Goal: Find specific page/section: Find specific page/section

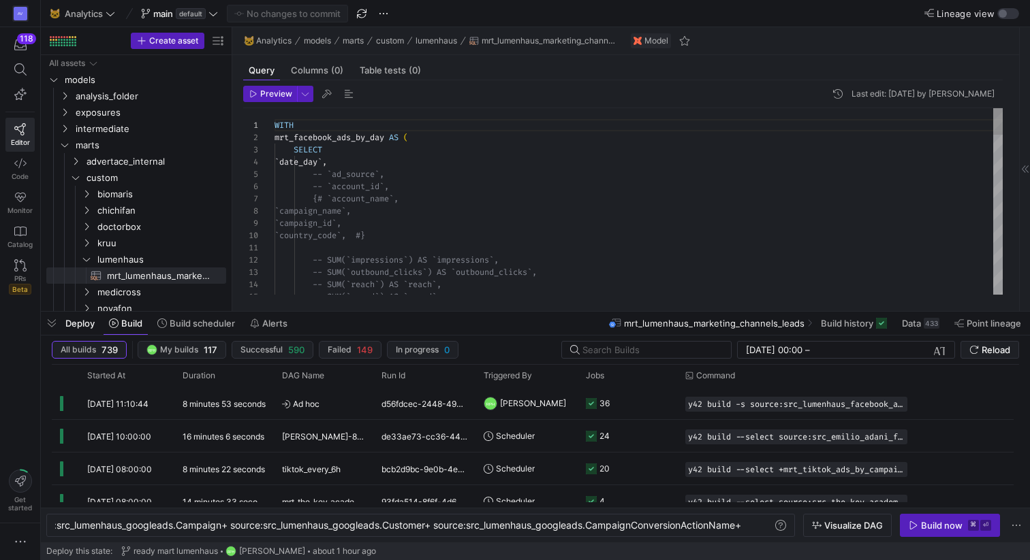
scroll to position [0, 1731]
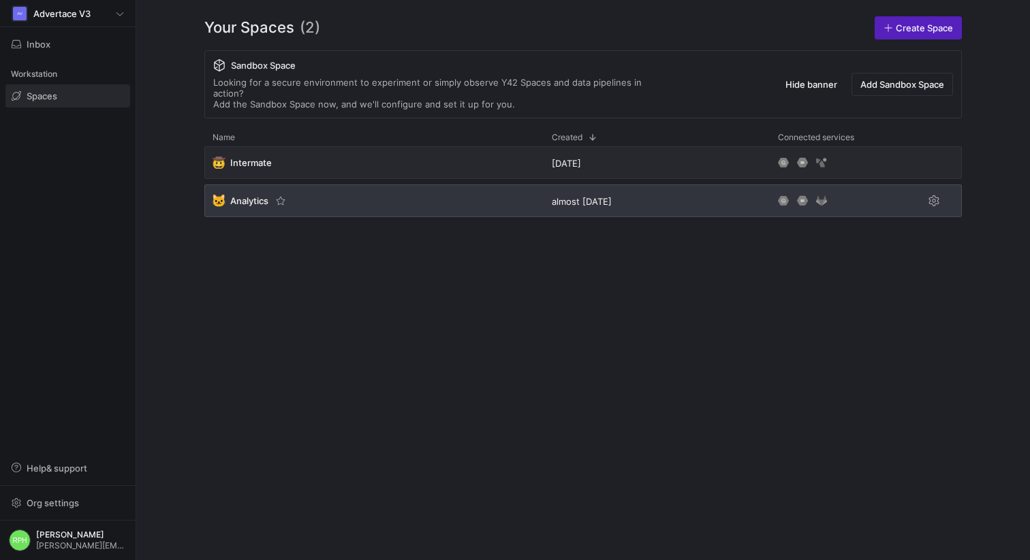
click at [247, 196] on div "🐱 Analytics" at bounding box center [373, 201] width 339 height 33
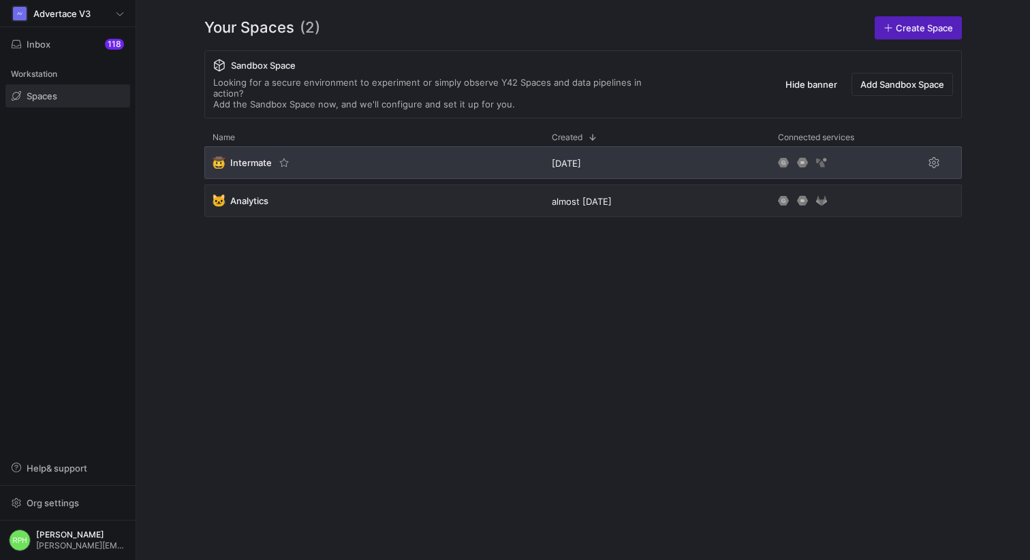
click at [260, 157] on span "Intermate" at bounding box center [251, 162] width 42 height 11
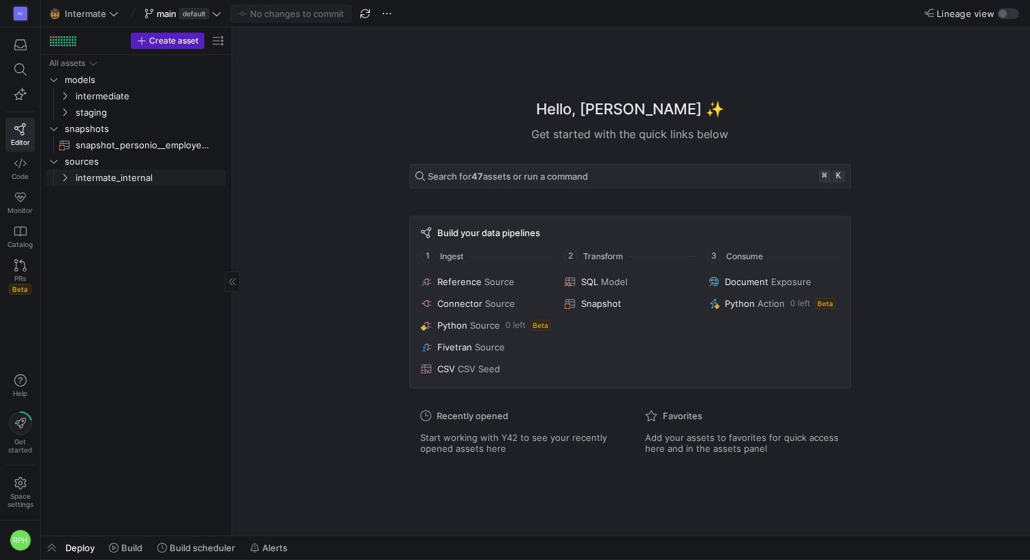
click at [55, 179] on div "Press SPACE to select this row." at bounding box center [51, 178] width 11 height 16
click at [79, 211] on icon "Press SPACE to select this row." at bounding box center [76, 210] width 10 height 8
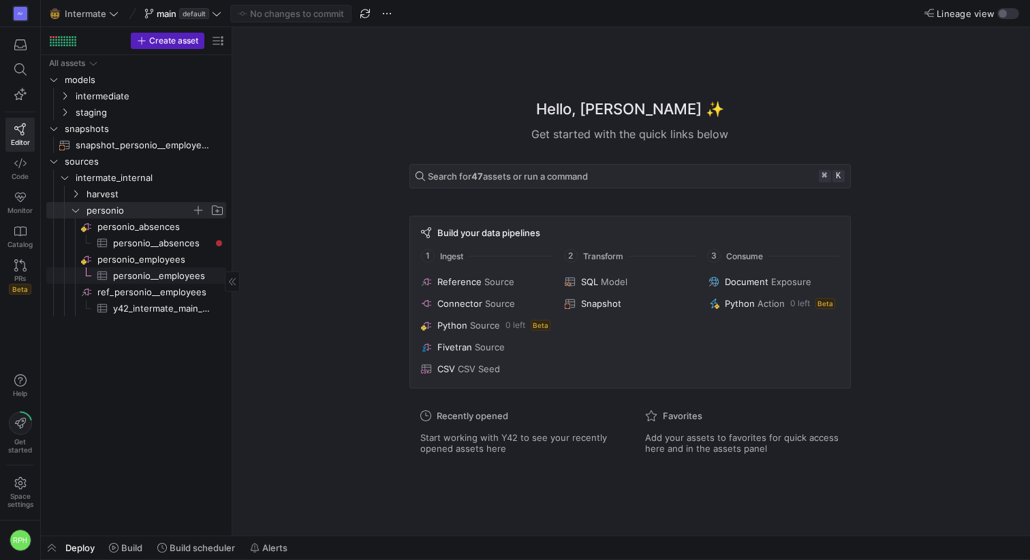
click at [129, 279] on span "personio__employees​​​​​​​​​" at bounding box center [161, 276] width 97 height 16
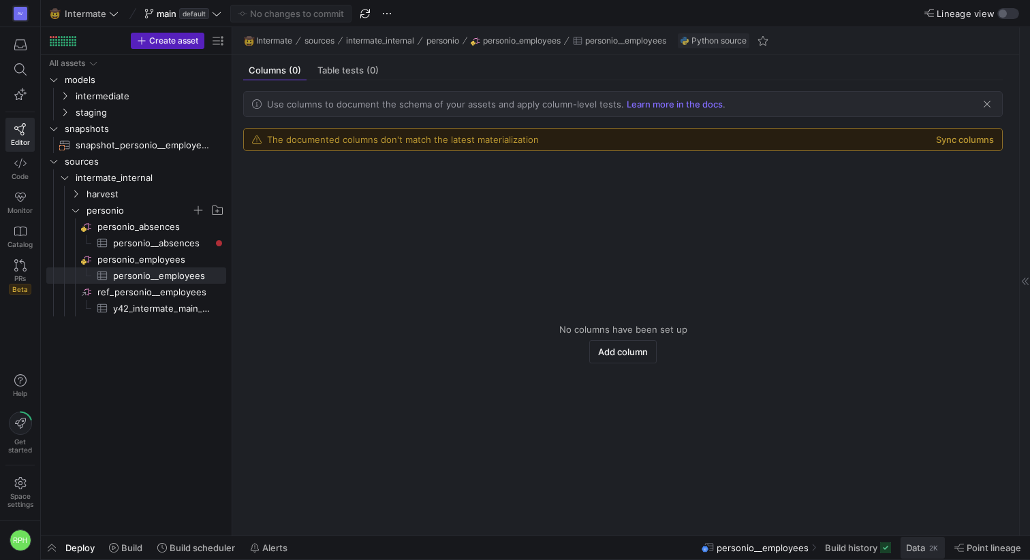
click at [908, 549] on span "Data" at bounding box center [915, 548] width 19 height 11
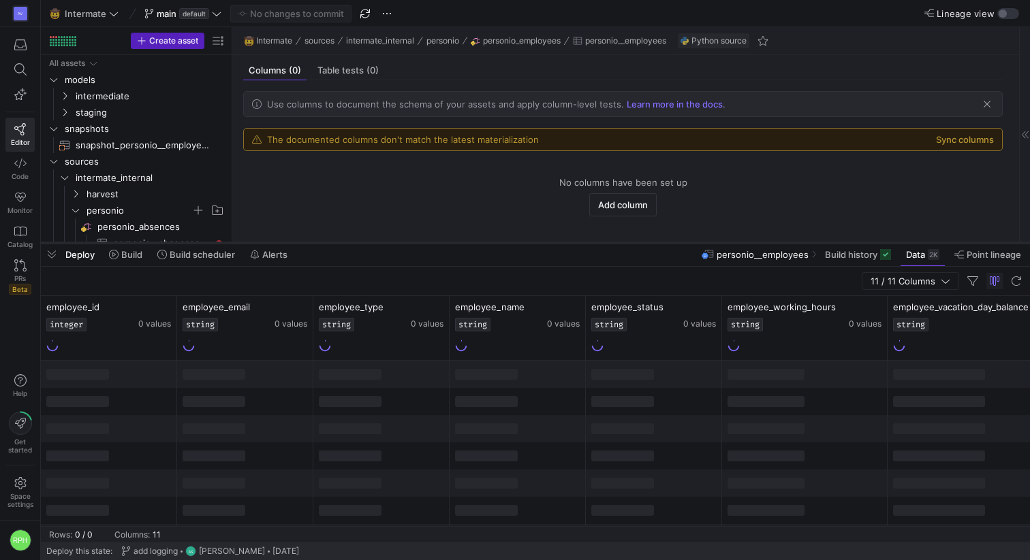
drag, startPoint x: 540, startPoint y: 313, endPoint x: 540, endPoint y: 224, distance: 88.5
click at [540, 240] on div at bounding box center [535, 242] width 989 height 5
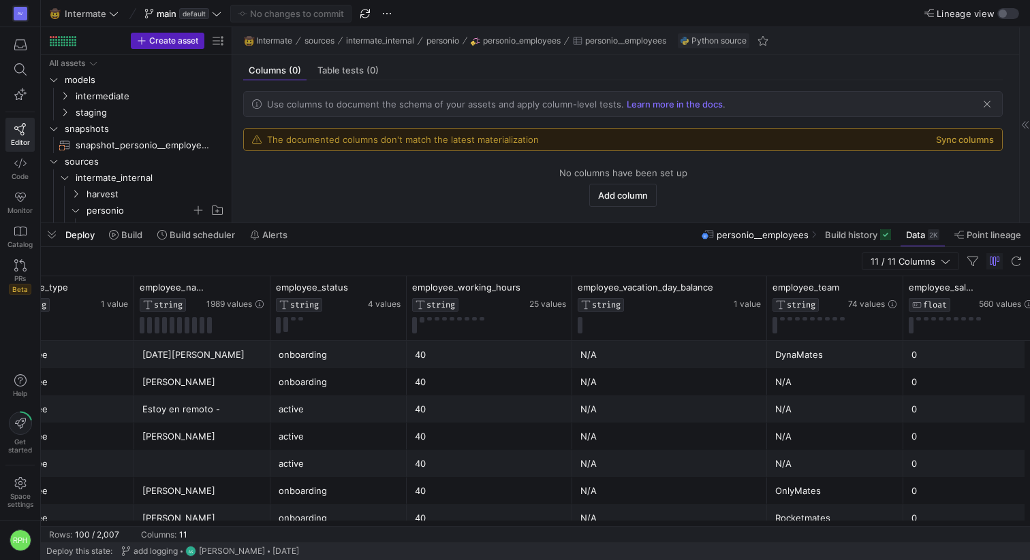
scroll to position [0, 253]
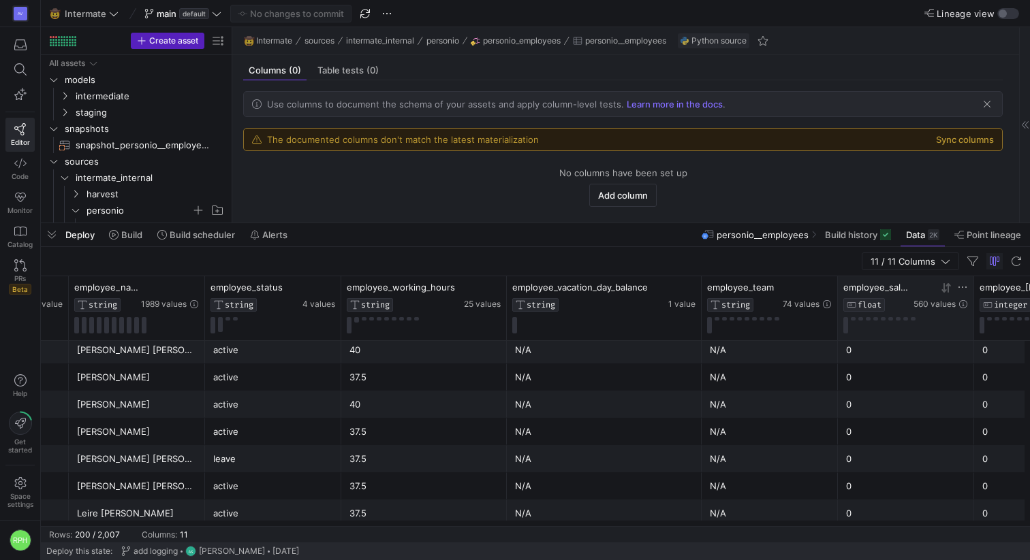
click at [945, 287] on icon at bounding box center [945, 288] width 11 height 11
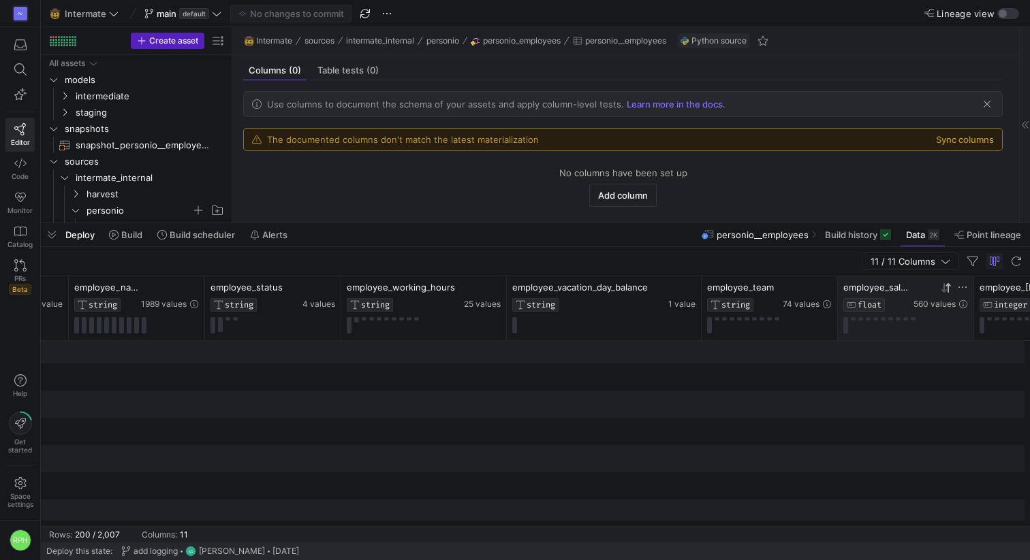
click at [943, 290] on icon at bounding box center [943, 288] width 5 height 10
